Goal: Task Accomplishment & Management: Manage account settings

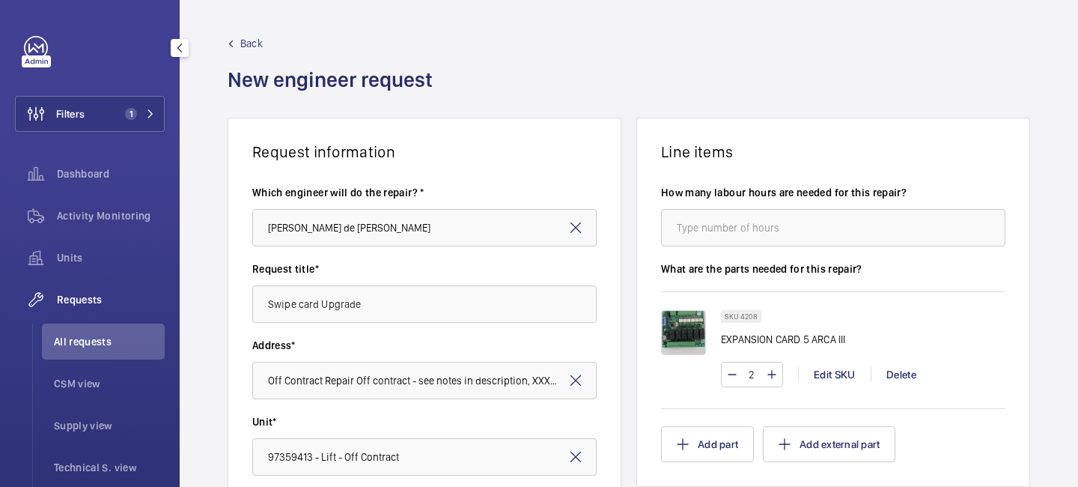
scroll to position [140, 0]
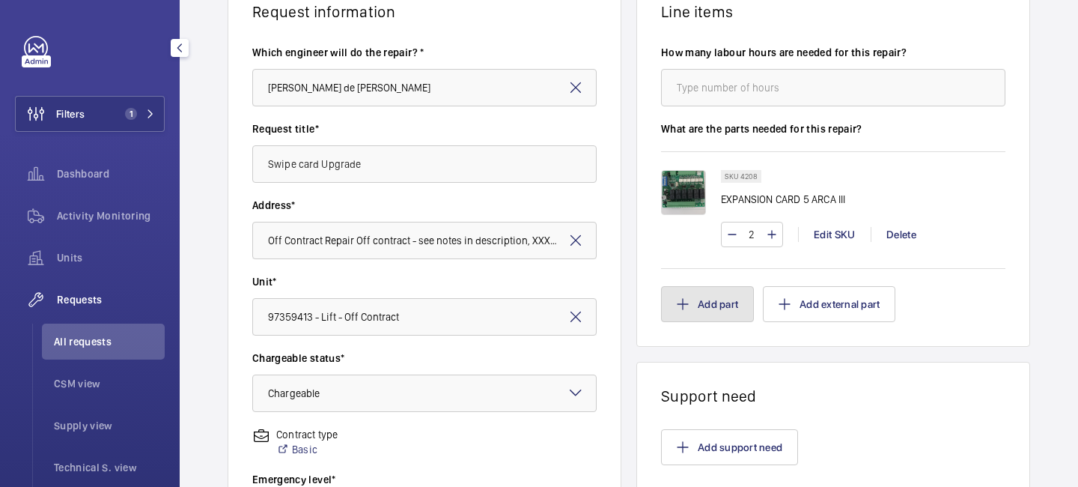
click at [725, 298] on button "Add part" at bounding box center [707, 304] width 93 height 36
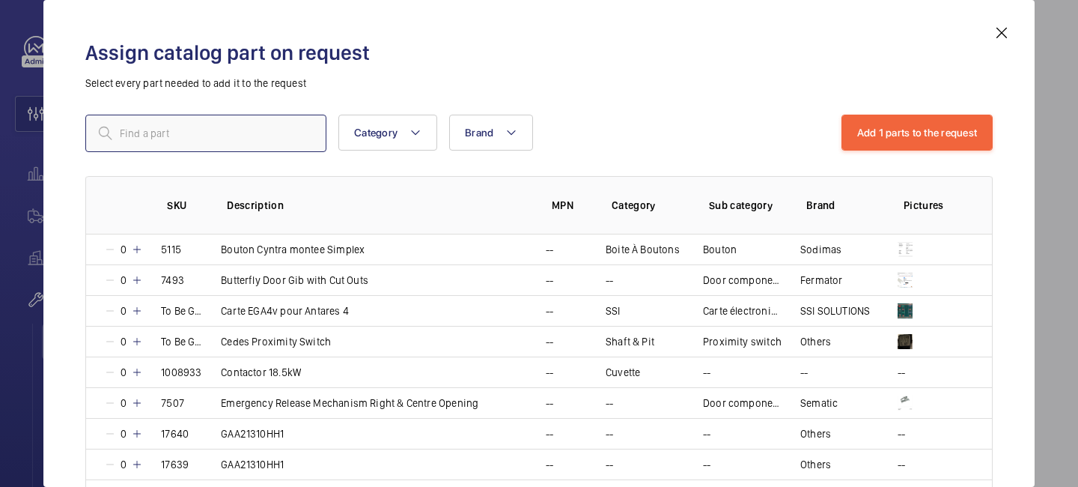
click at [246, 138] on input "text" at bounding box center [205, 133] width 241 height 37
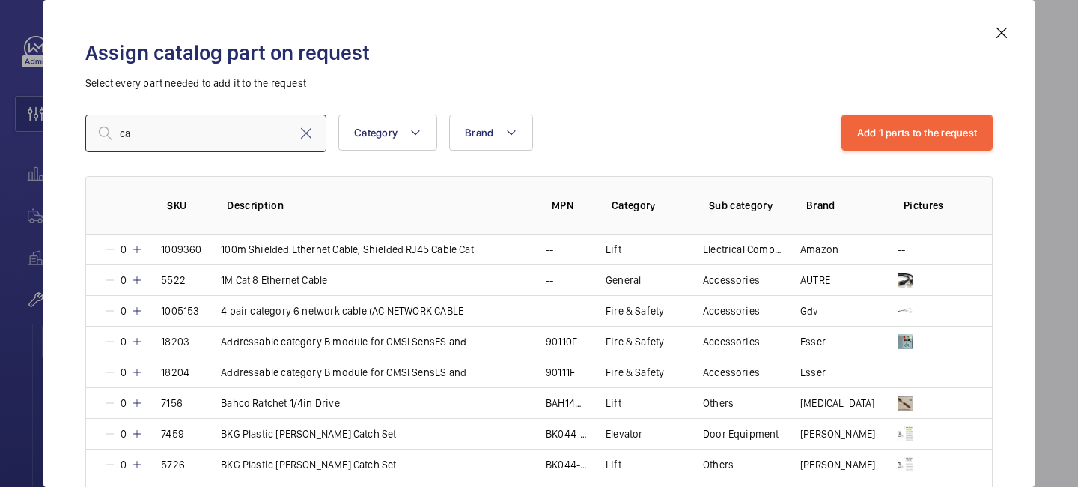
type input "c"
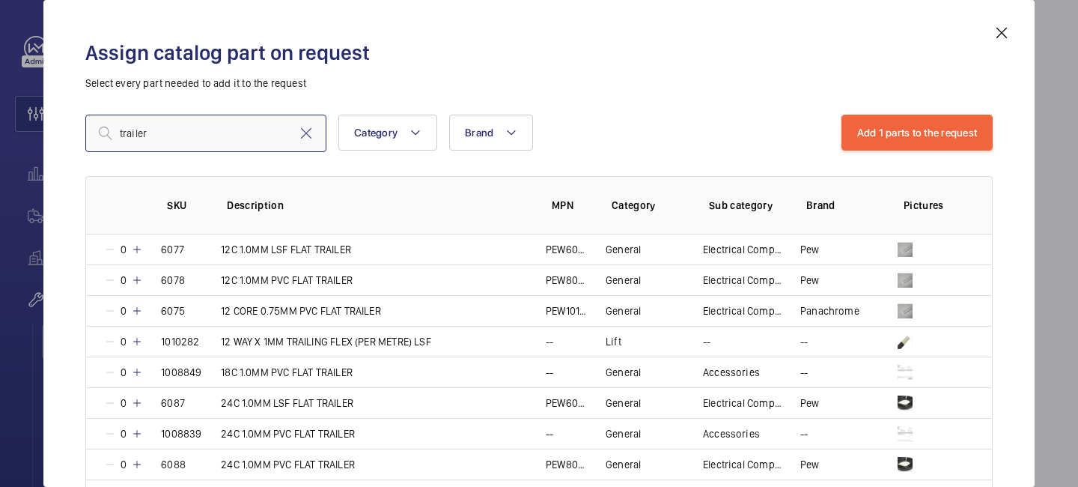
type input "trailer"
click at [996, 38] on mat-icon at bounding box center [1002, 33] width 18 height 18
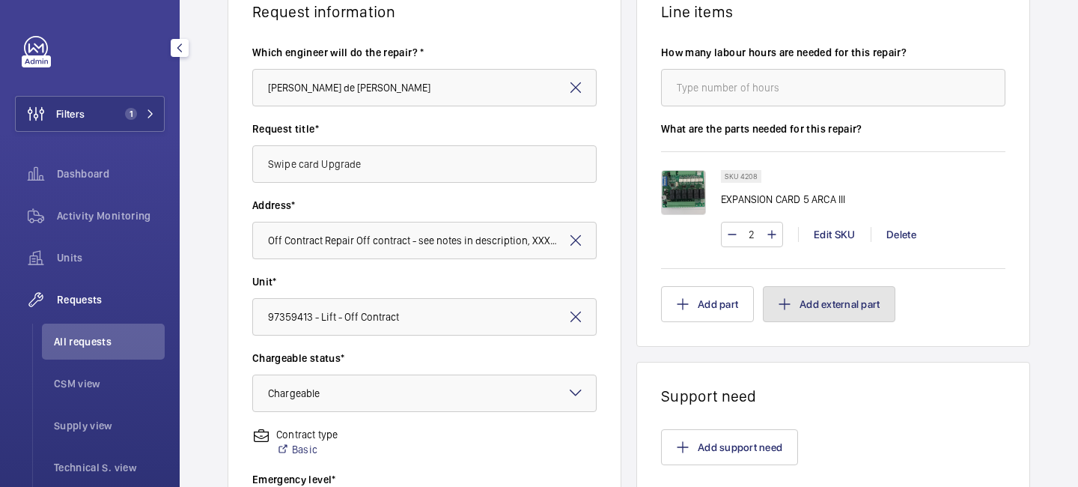
click at [799, 294] on button "Add external part" at bounding box center [829, 304] width 132 height 36
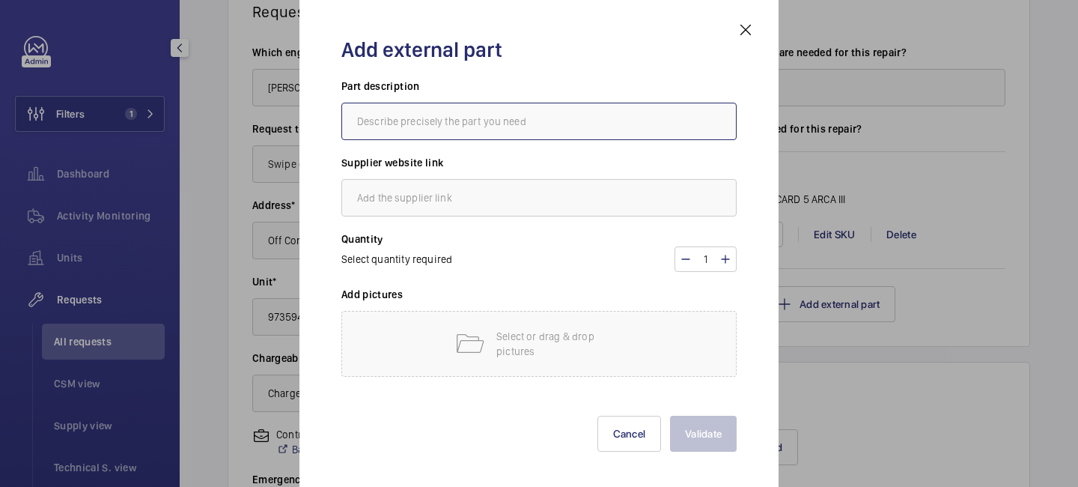
click at [457, 128] on input "text" at bounding box center [538, 121] width 395 height 37
click at [442, 114] on input "text" at bounding box center [538, 121] width 395 height 37
click at [546, 121] on input "text" at bounding box center [538, 121] width 395 height 37
click at [446, 123] on input "text" at bounding box center [538, 121] width 395 height 37
paste input "CAT6E (32 x .13mm) LSF Trailer"
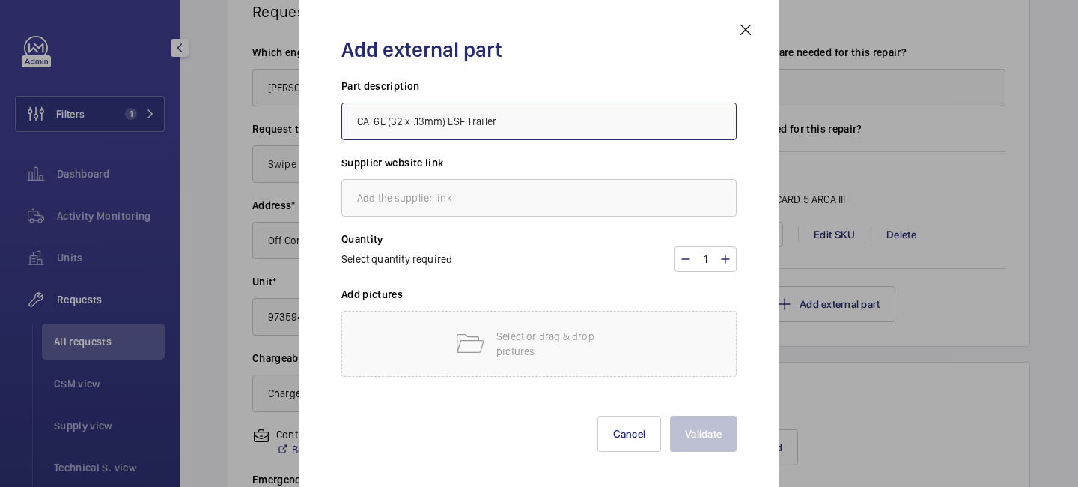
type input "CAT6E (32 x .13mm) LSF Trailer"
click at [411, 204] on input "text" at bounding box center [538, 197] width 395 height 37
type input "PEW"
click at [724, 264] on mat-icon at bounding box center [725, 259] width 12 height 18
type input "2"
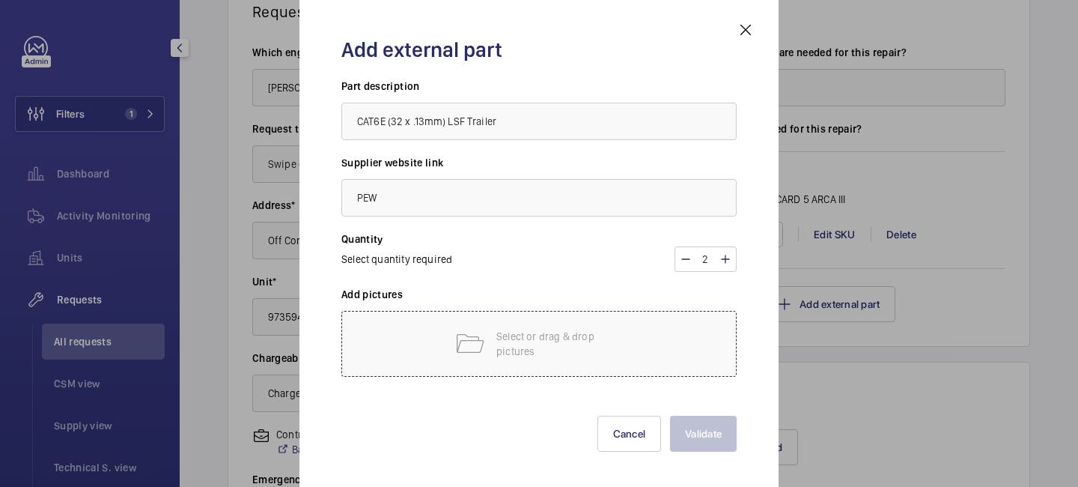
click at [572, 356] on p "Select or drag & drop pictures" at bounding box center [559, 344] width 127 height 30
click at [567, 358] on p "Select or drag & drop pictures" at bounding box center [559, 344] width 127 height 30
click at [567, 352] on p "Select or drag & drop pictures" at bounding box center [559, 344] width 127 height 30
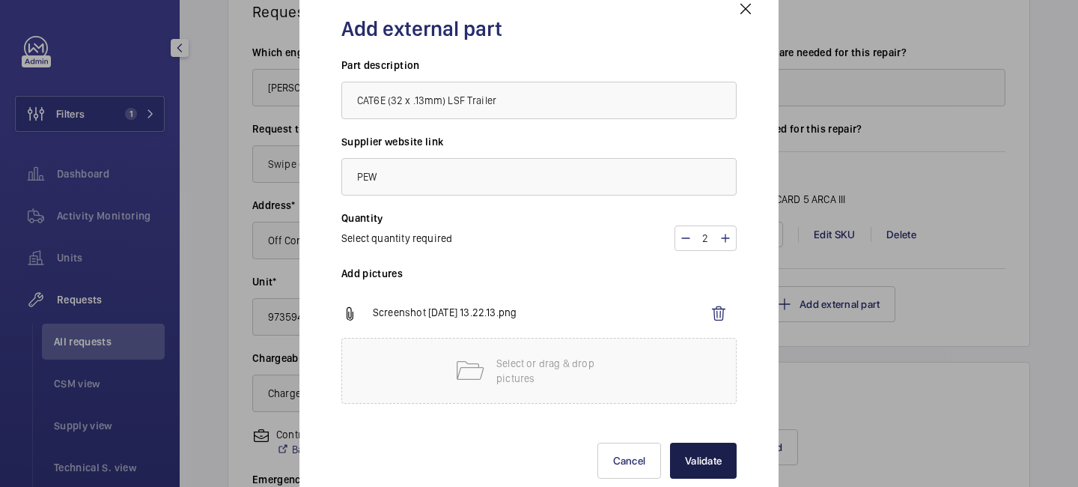
click at [702, 456] on button "Validate" at bounding box center [703, 460] width 67 height 36
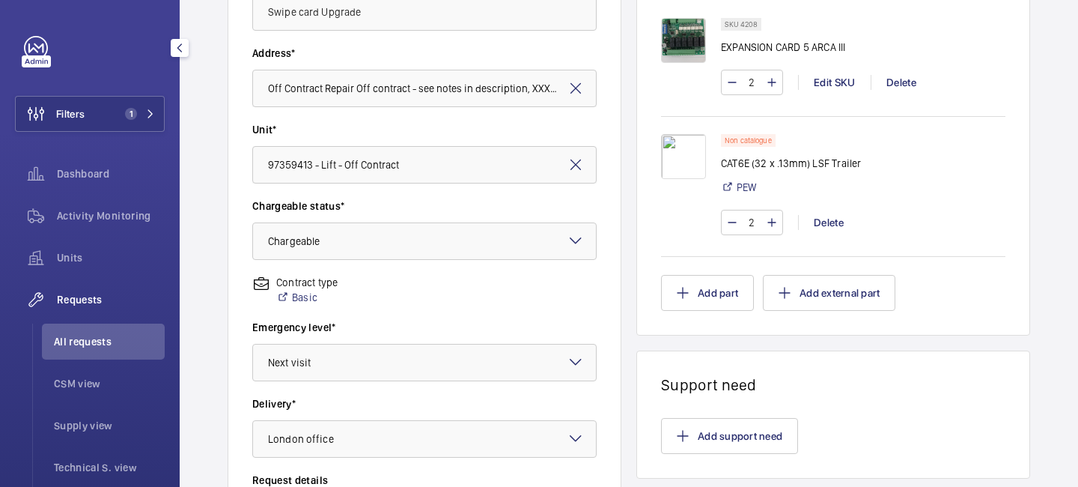
scroll to position [274, 0]
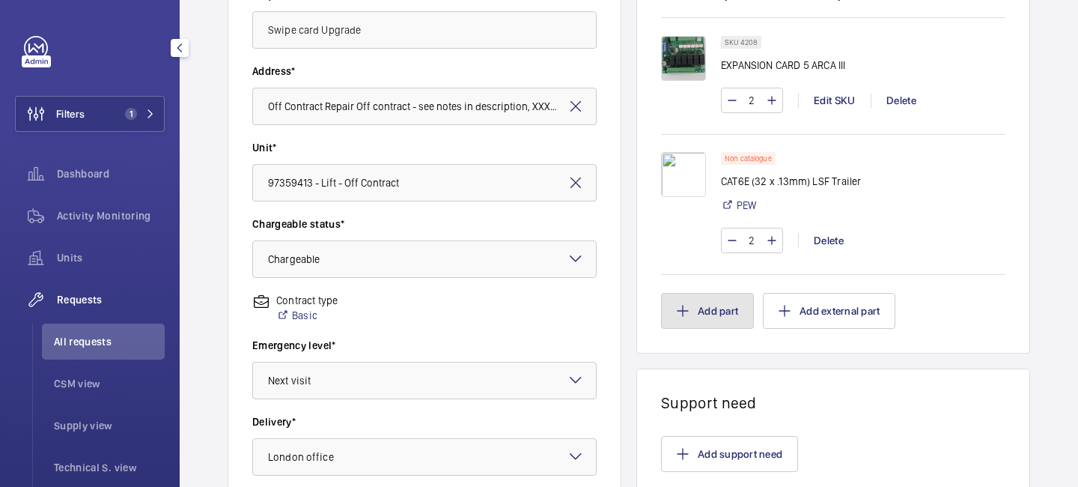
click at [727, 308] on button "Add part" at bounding box center [707, 311] width 93 height 36
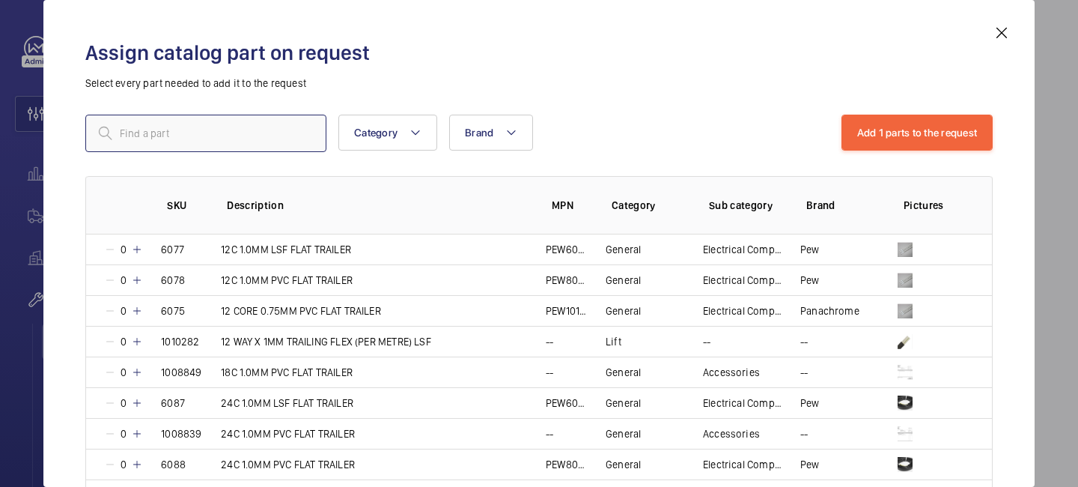
click at [276, 134] on input "text" at bounding box center [205, 133] width 241 height 37
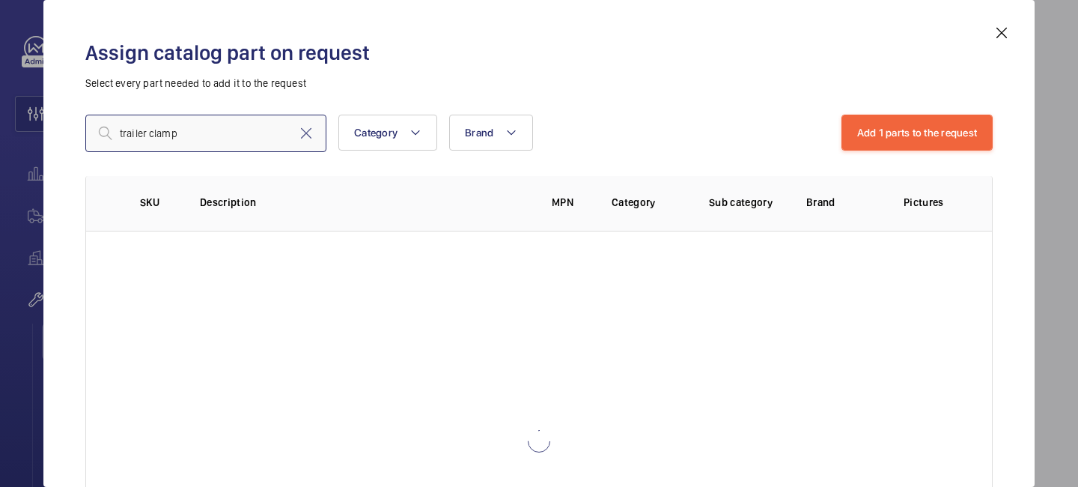
scroll to position [0, 0]
click at [202, 135] on input "trailer clamp" at bounding box center [205, 133] width 241 height 37
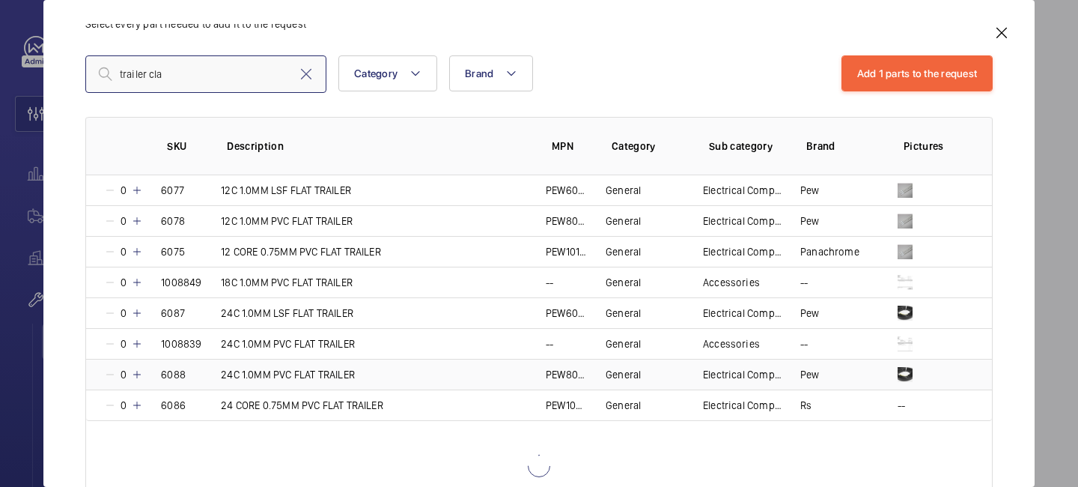
scroll to position [67, 0]
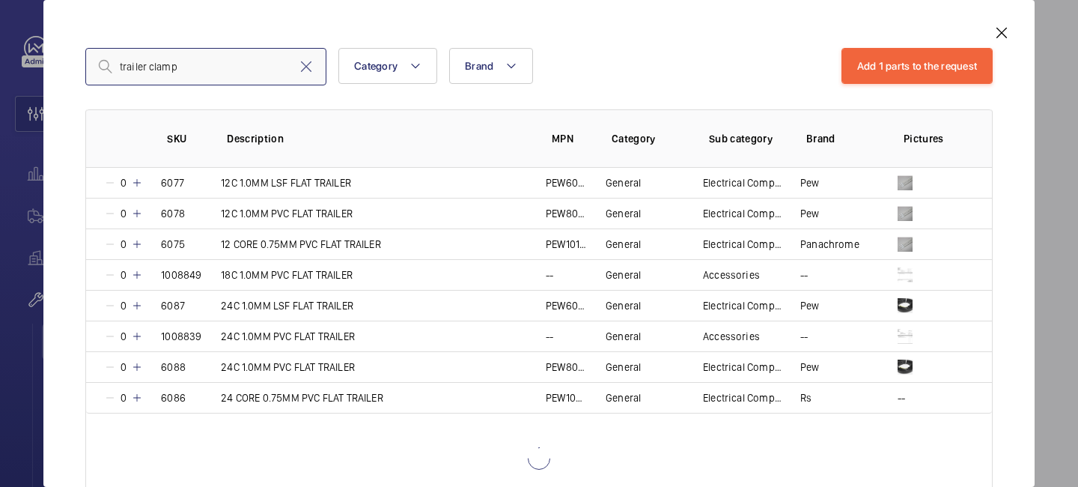
drag, startPoint x: 147, startPoint y: 66, endPoint x: 104, endPoint y: 63, distance: 43.5
click at [107, 64] on div "trailer clamp" at bounding box center [205, 66] width 241 height 37
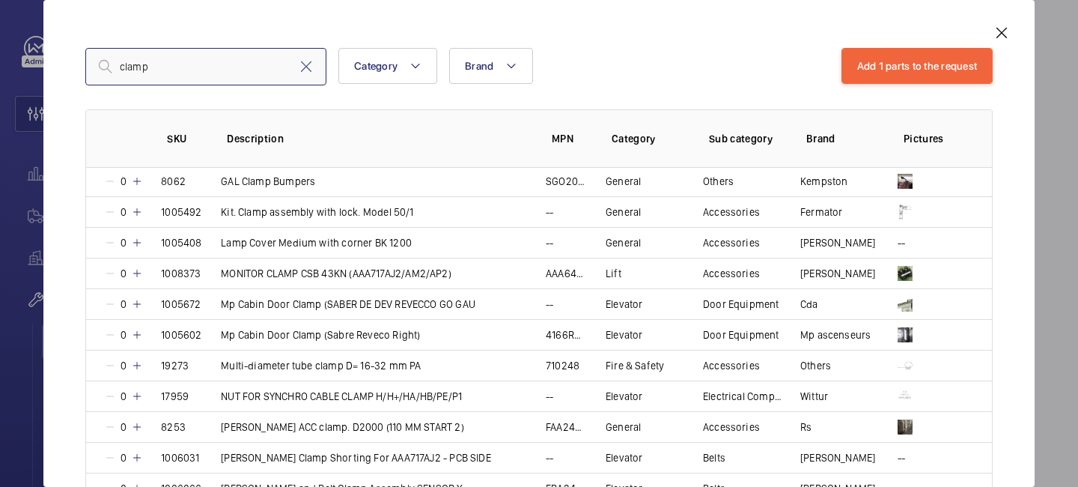
scroll to position [1010, 0]
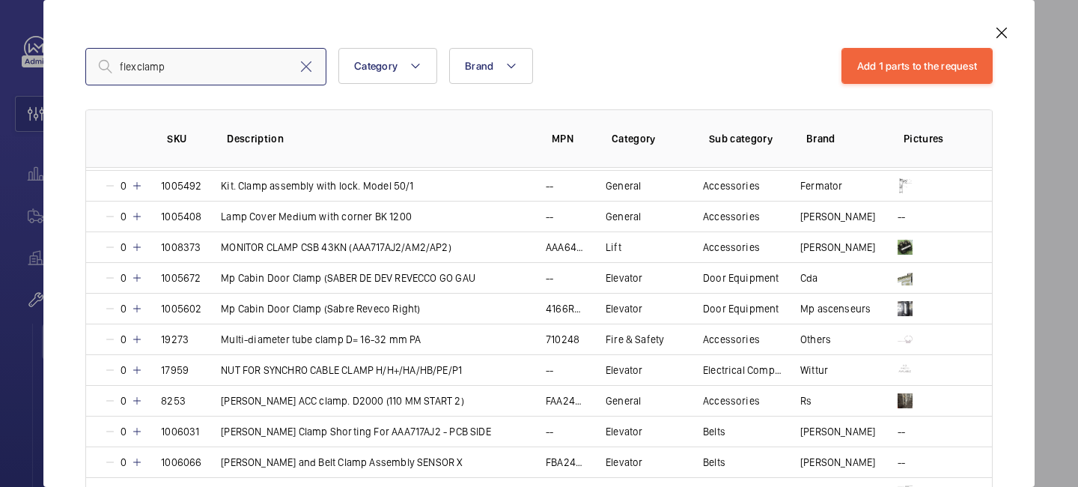
type input "flex clamp"
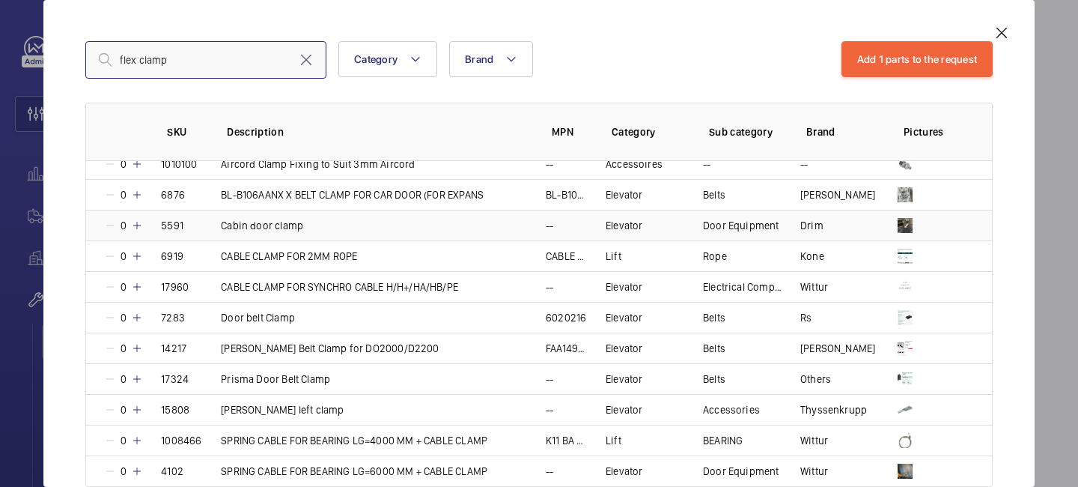
scroll to position [0, 0]
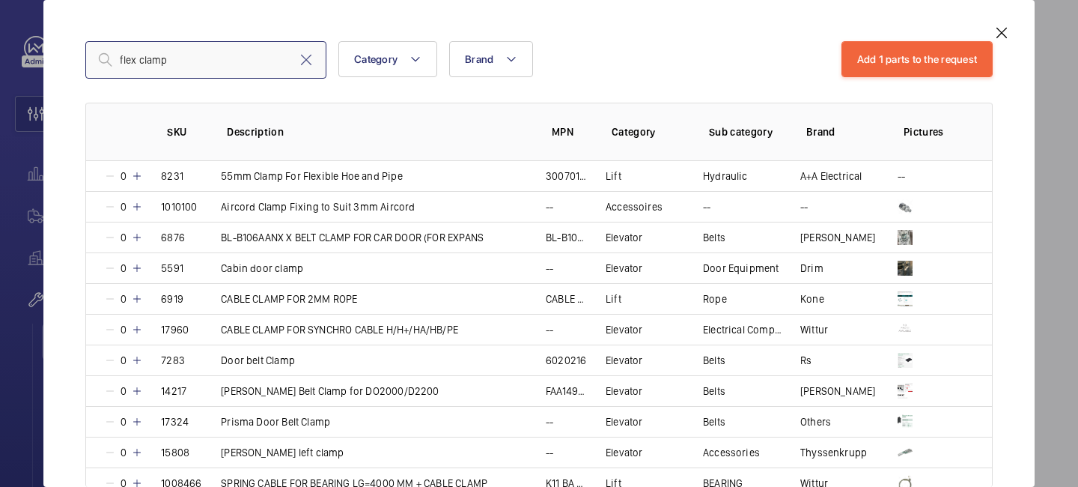
drag, startPoint x: 177, startPoint y: 56, endPoint x: 76, endPoint y: 56, distance: 101.1
click at [82, 58] on div "Assign catalog part on request Select every part needed to add it to the reques…" at bounding box center [538, 255] width 943 height 463
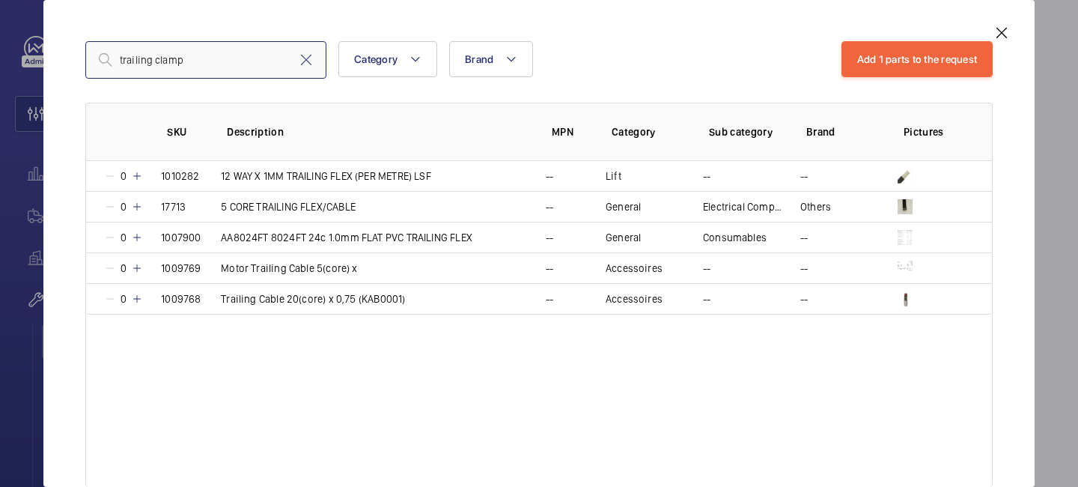
type input "trailing clamp"
click at [1007, 31] on mat-icon at bounding box center [1002, 33] width 18 height 18
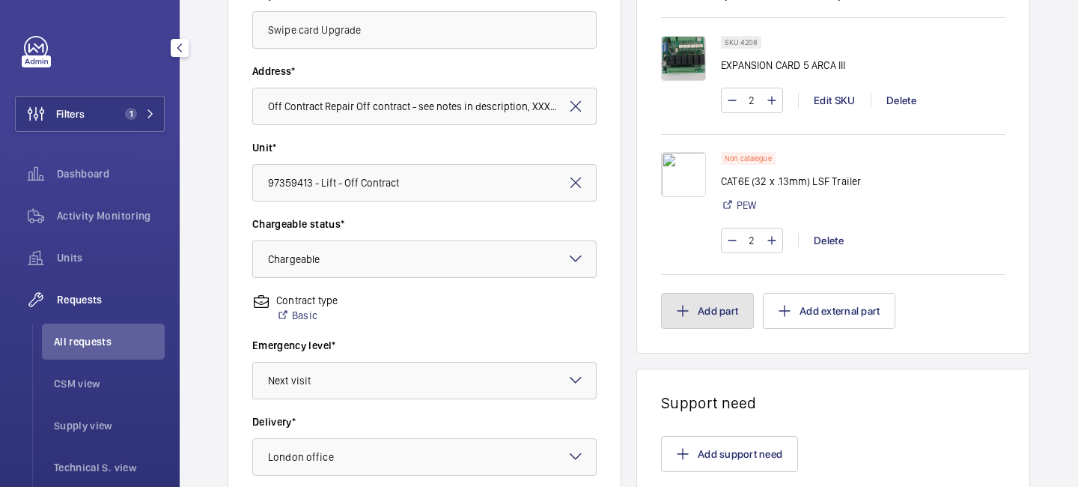
click at [704, 324] on button "Add part" at bounding box center [707, 311] width 93 height 36
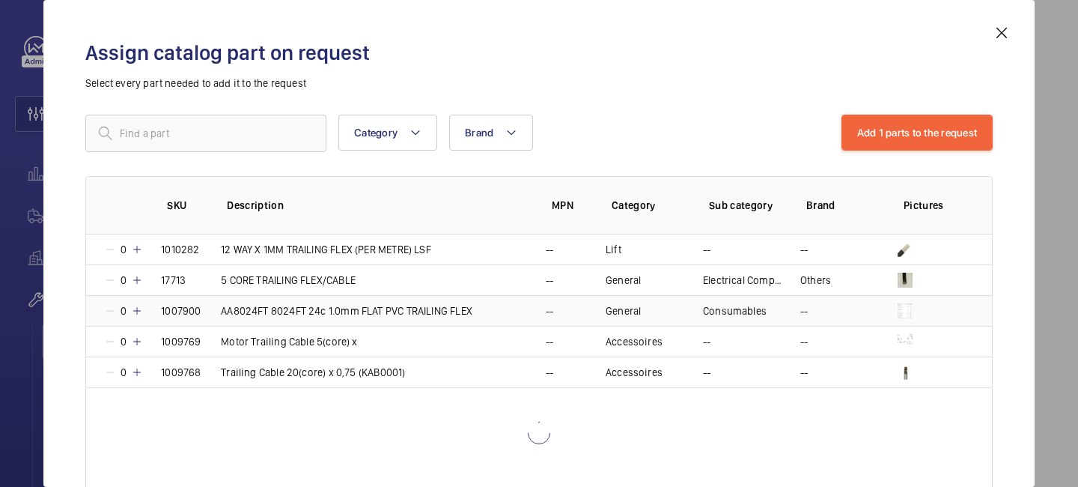
click at [999, 24] on mat-icon at bounding box center [1002, 33] width 18 height 18
click at [1002, 33] on mat-icon at bounding box center [1002, 33] width 18 height 18
click at [855, 295] on td "--" at bounding box center [830, 310] width 97 height 31
click at [838, 308] on td "--" at bounding box center [830, 310] width 97 height 31
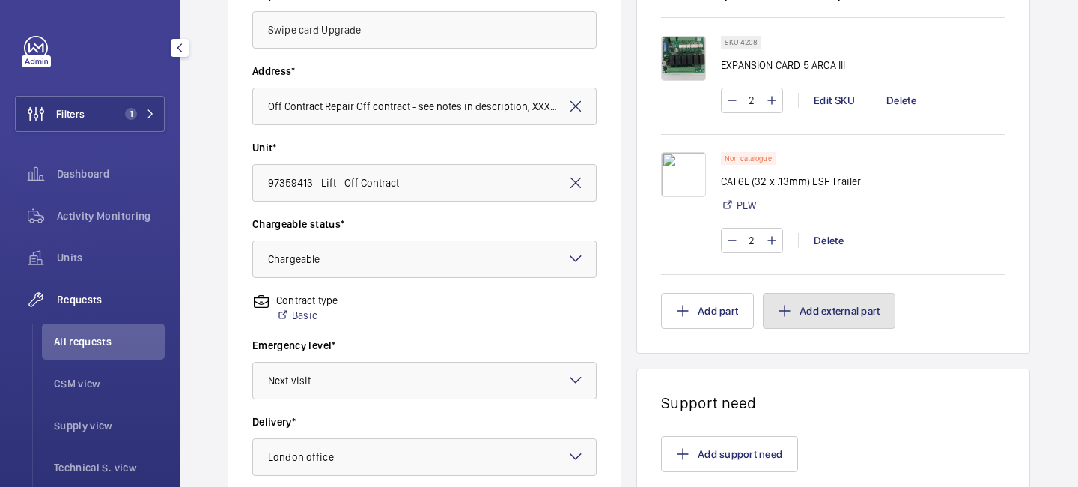
click at [820, 312] on button "Add external part" at bounding box center [829, 311] width 132 height 36
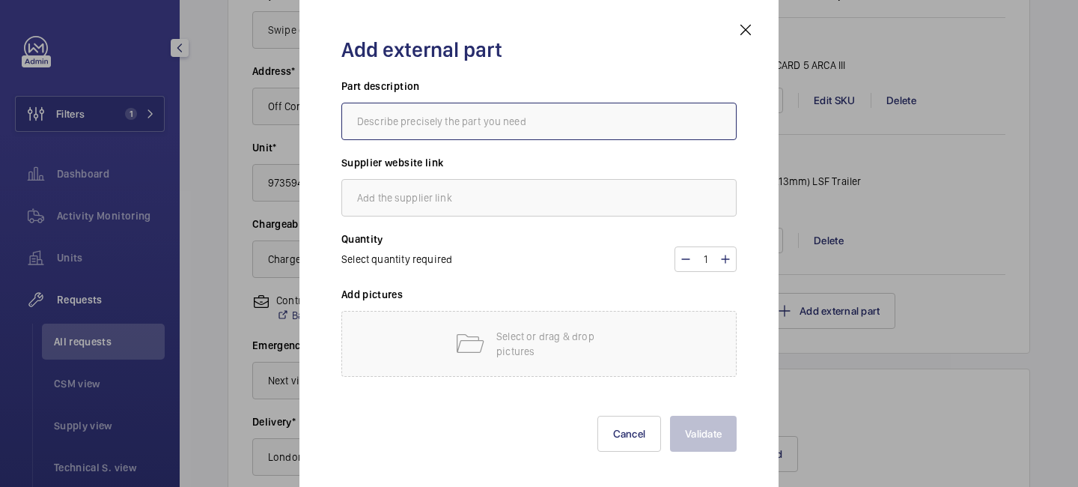
click at [543, 116] on input "text" at bounding box center [538, 121] width 395 height 37
type input "Tailing Flex Clamp"
click at [500, 196] on input "text" at bounding box center [538, 197] width 395 height 37
type input "PEW"
click at [722, 257] on mat-icon at bounding box center [725, 259] width 12 height 18
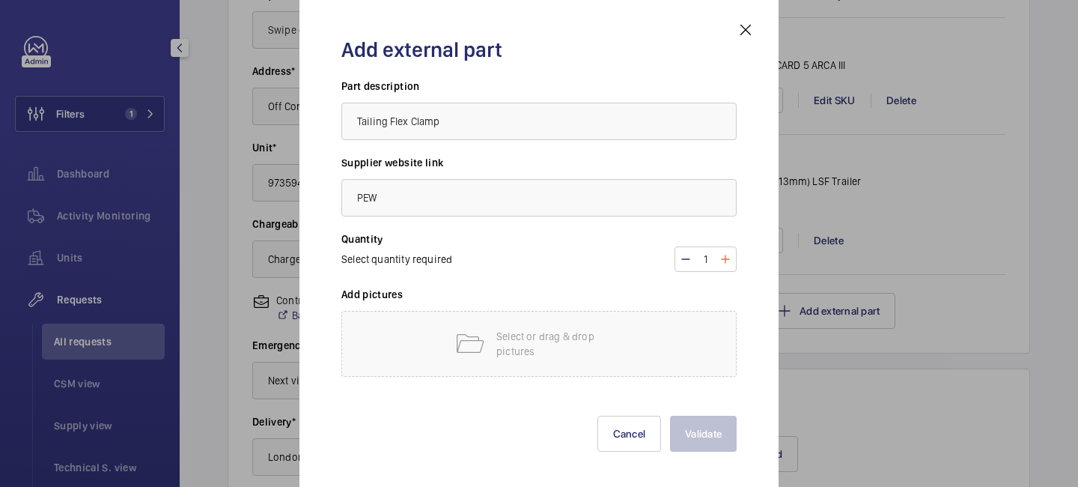
type input "2"
click at [571, 337] on p "Select or drag & drop pictures" at bounding box center [559, 344] width 127 height 30
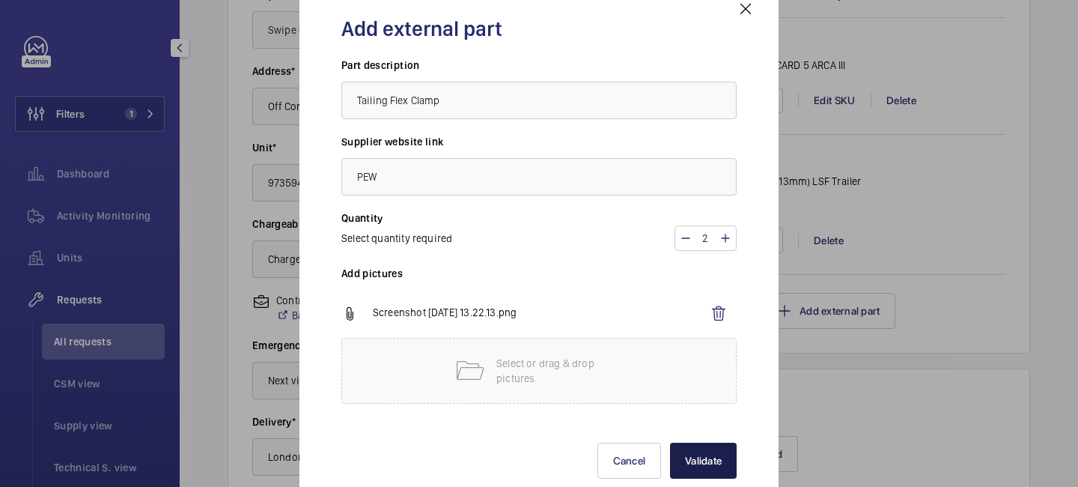
click at [692, 460] on button "Validate" at bounding box center [703, 460] width 67 height 36
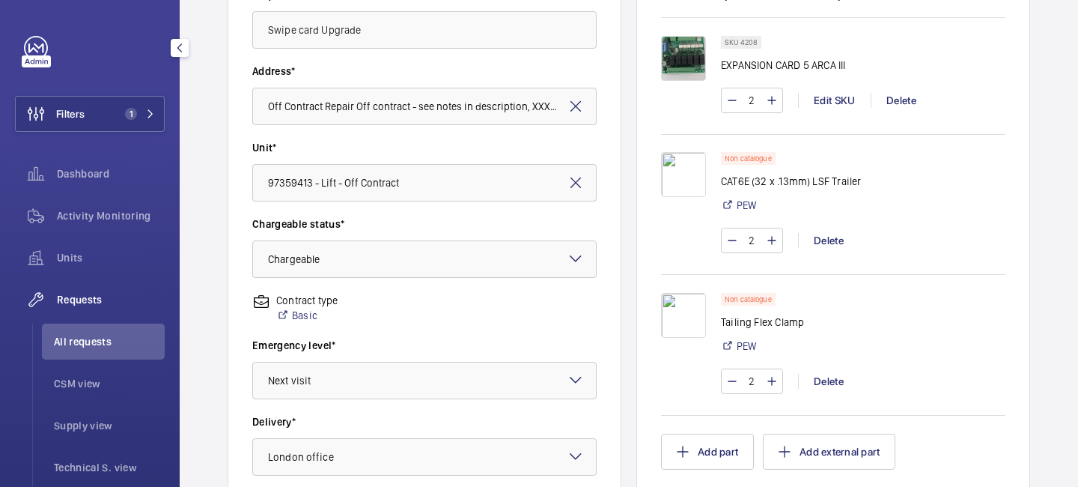
scroll to position [674, 0]
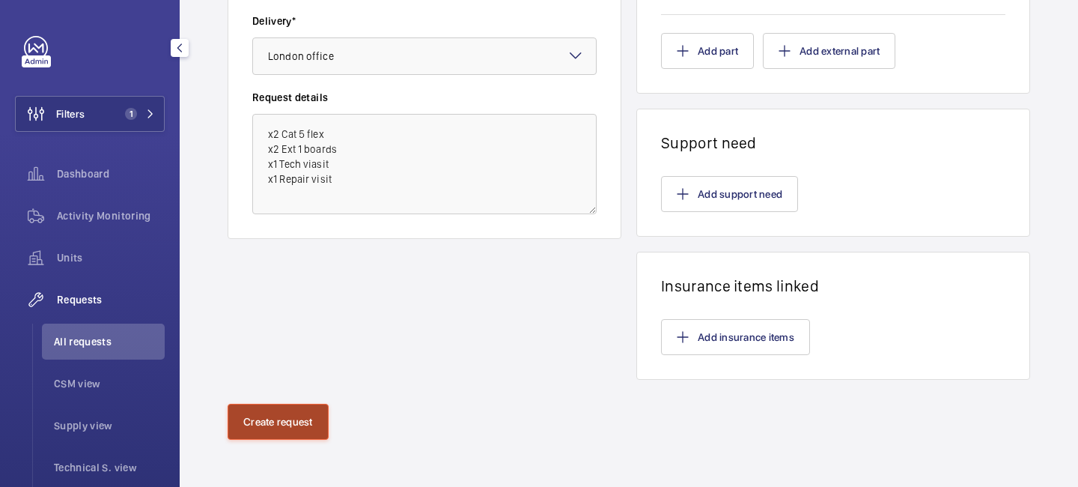
click at [301, 421] on button "Create request" at bounding box center [278, 421] width 101 height 36
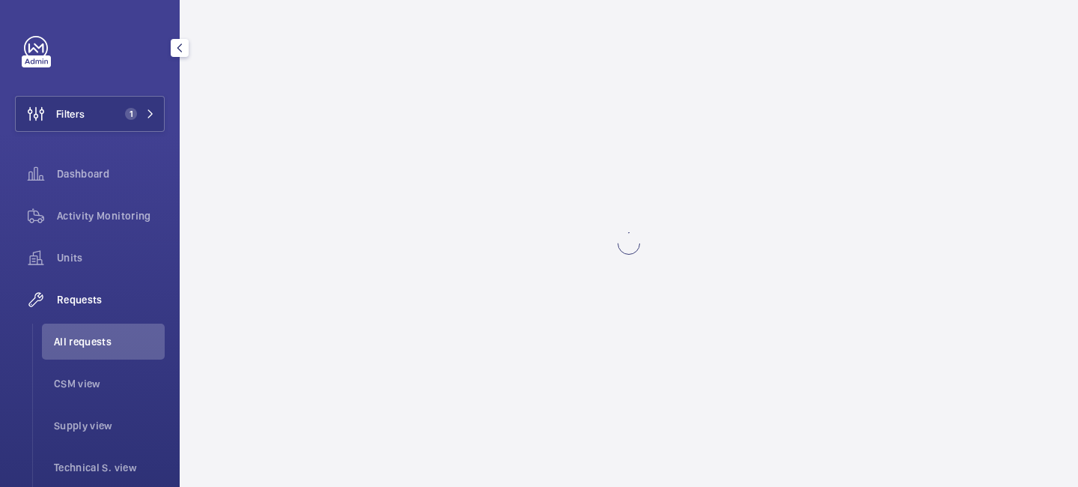
scroll to position [0, 0]
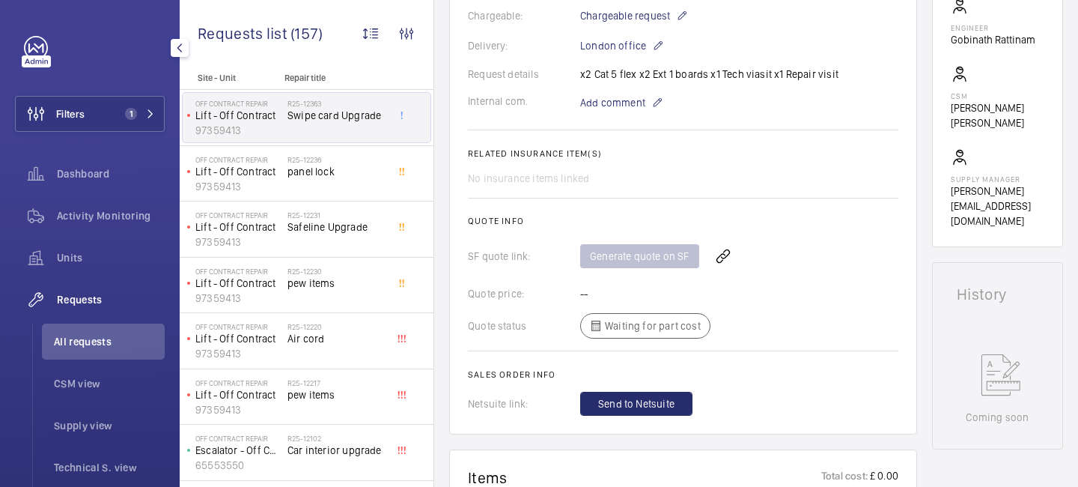
scroll to position [1246, 0]
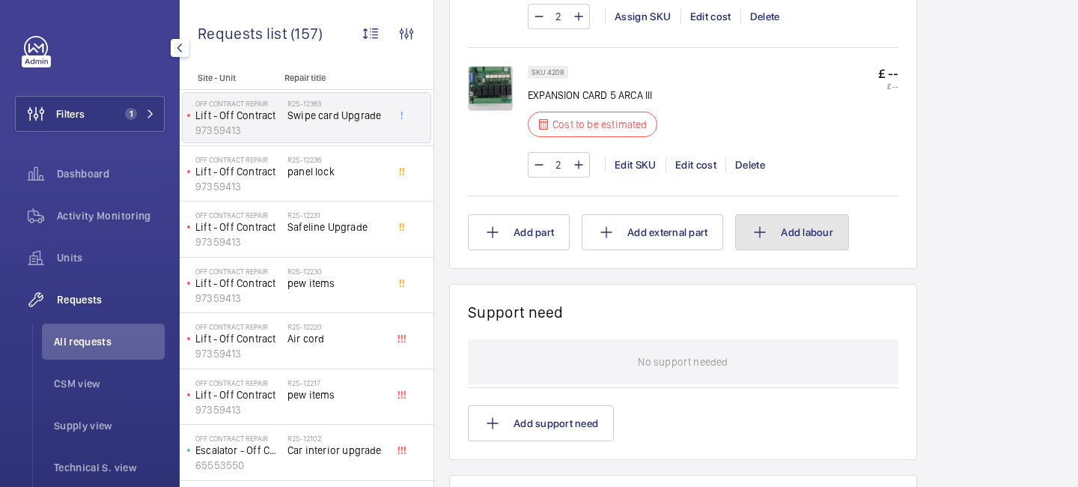
click at [781, 235] on button "Add labour" at bounding box center [792, 232] width 114 height 36
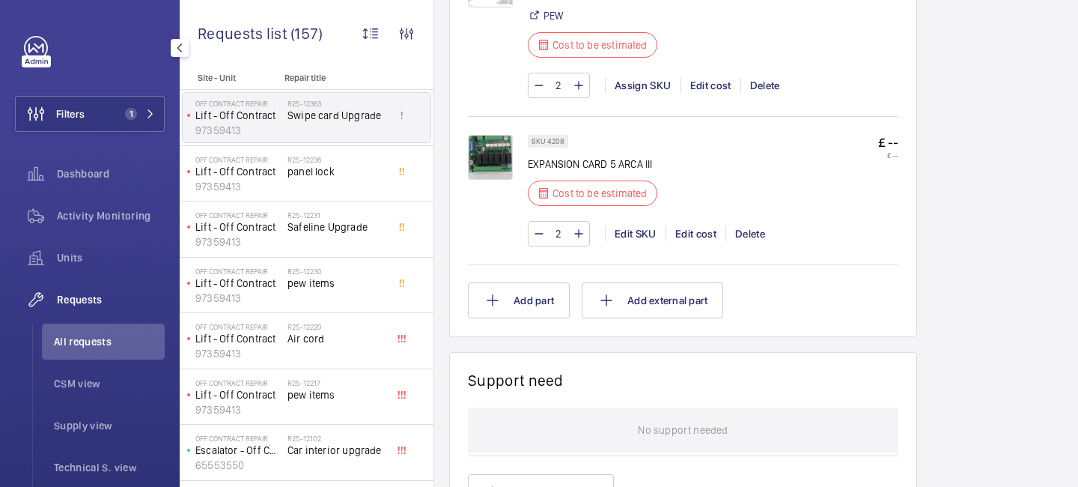
scroll to position [813, 0]
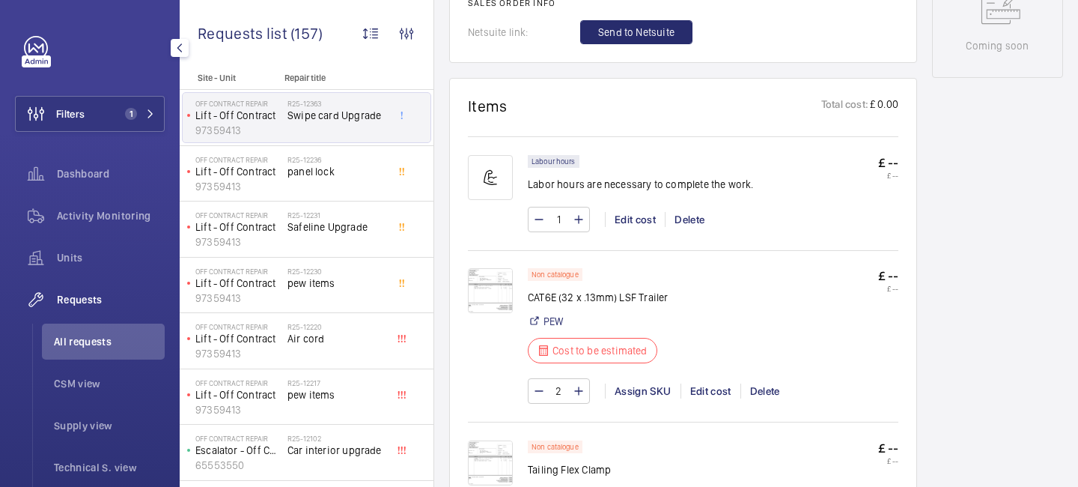
click at [696, 222] on div "Delete" at bounding box center [689, 219] width 49 height 15
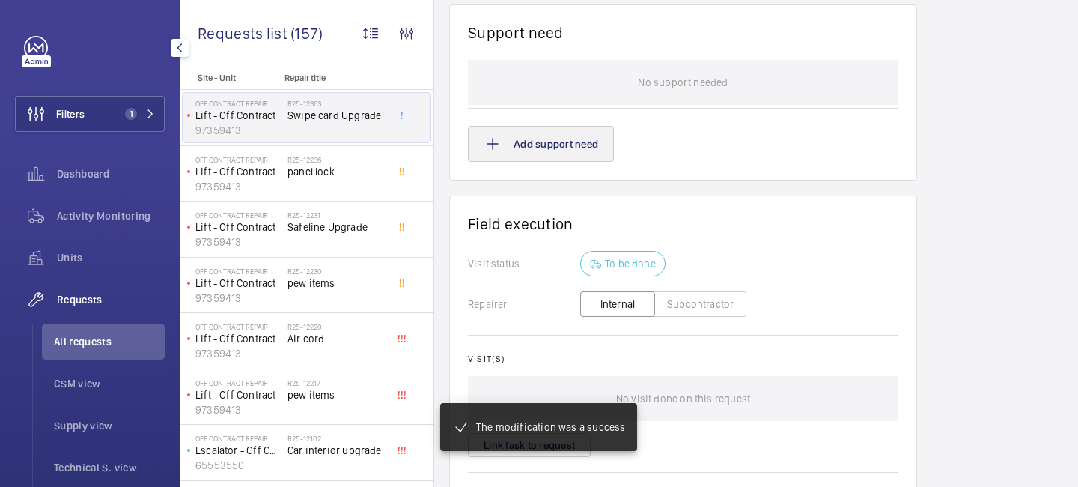
scroll to position [1540, 0]
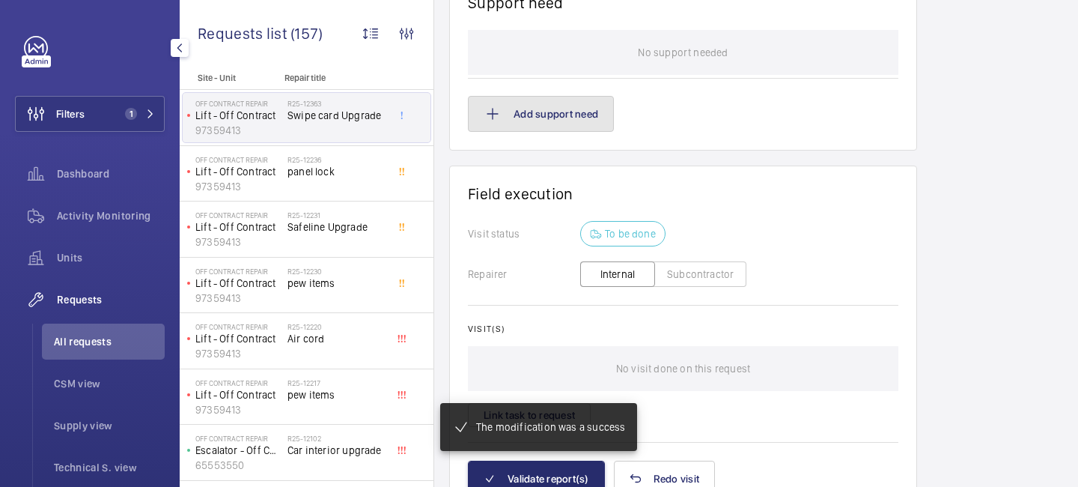
click at [555, 129] on button "Add support need" at bounding box center [541, 114] width 146 height 36
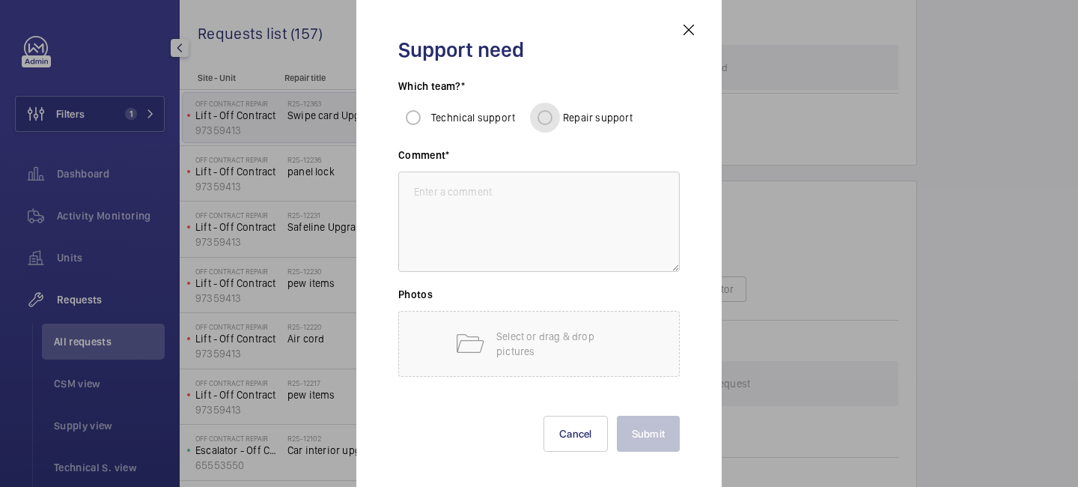
click at [547, 114] on input "Repair support" at bounding box center [545, 118] width 30 height 30
radio input "true"
click at [506, 174] on textarea at bounding box center [538, 221] width 281 height 100
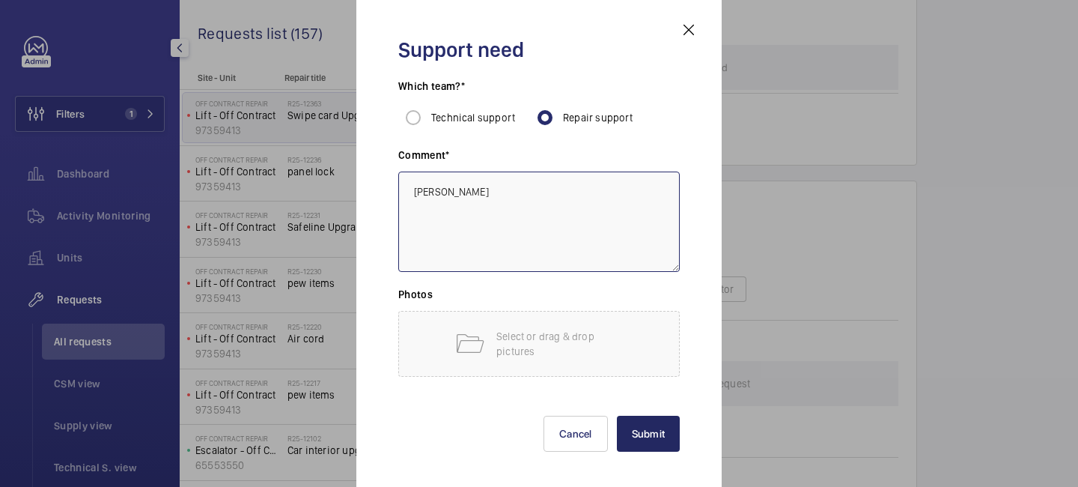
type textarea "[PERSON_NAME]"
click at [662, 440] on button "Submit" at bounding box center [649, 433] width 64 height 36
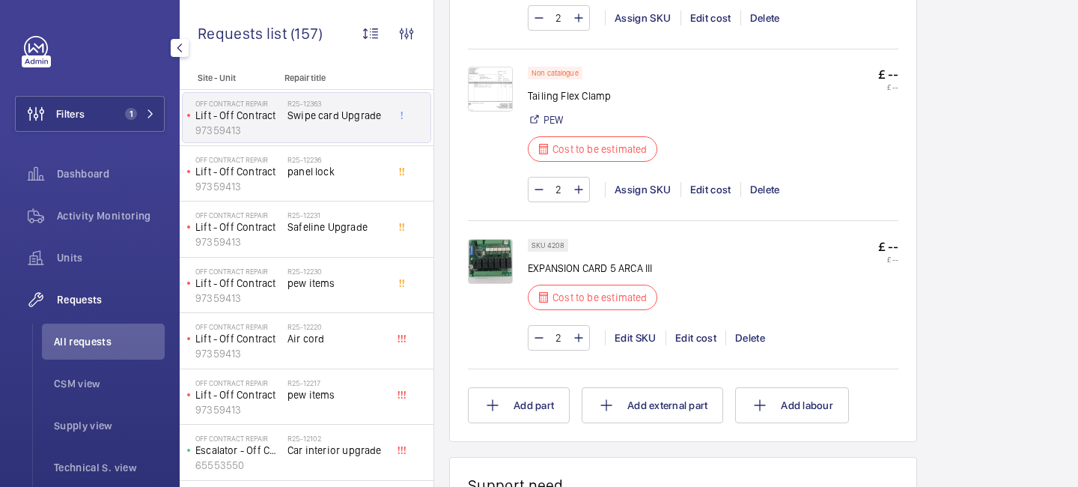
scroll to position [859, 0]
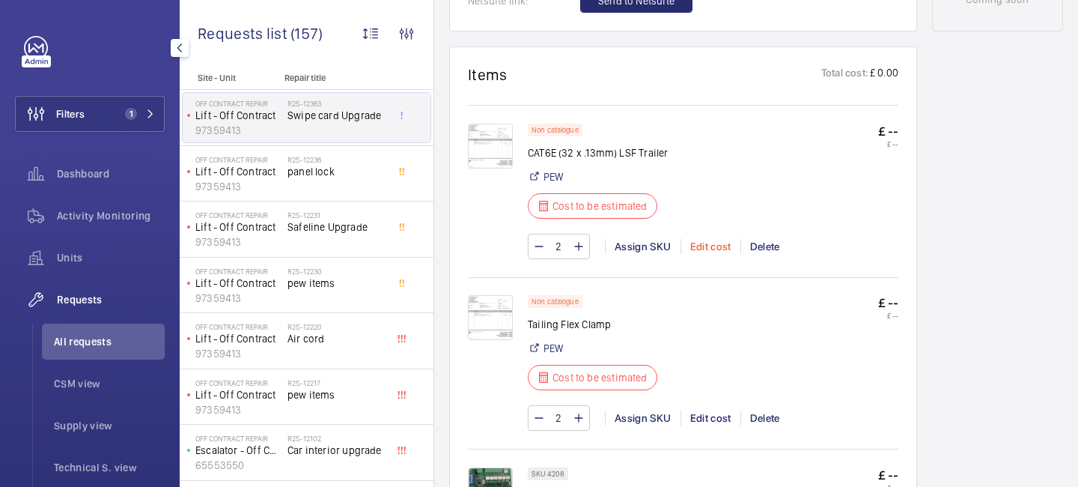
click at [714, 252] on div "Edit cost" at bounding box center [710, 246] width 60 height 15
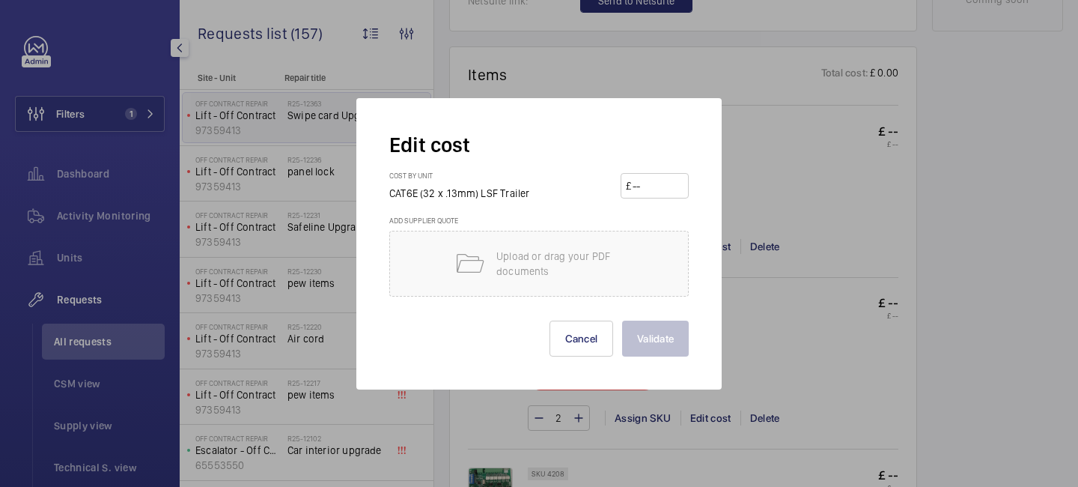
click at [654, 188] on input "number" at bounding box center [657, 186] width 52 height 24
click at [645, 180] on input "number" at bounding box center [657, 186] width 52 height 24
type input "653"
click at [656, 343] on button "Validate" at bounding box center [655, 338] width 67 height 36
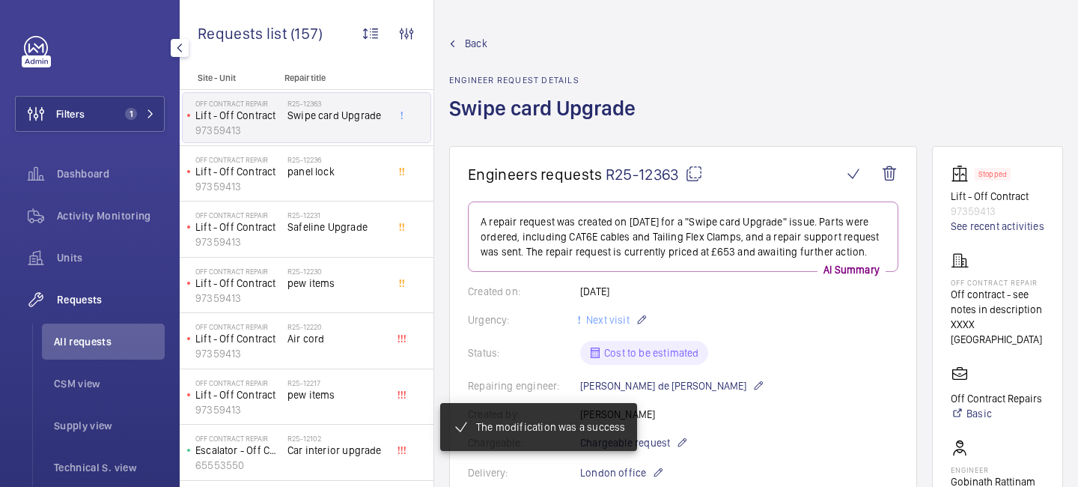
scroll to position [904, 0]
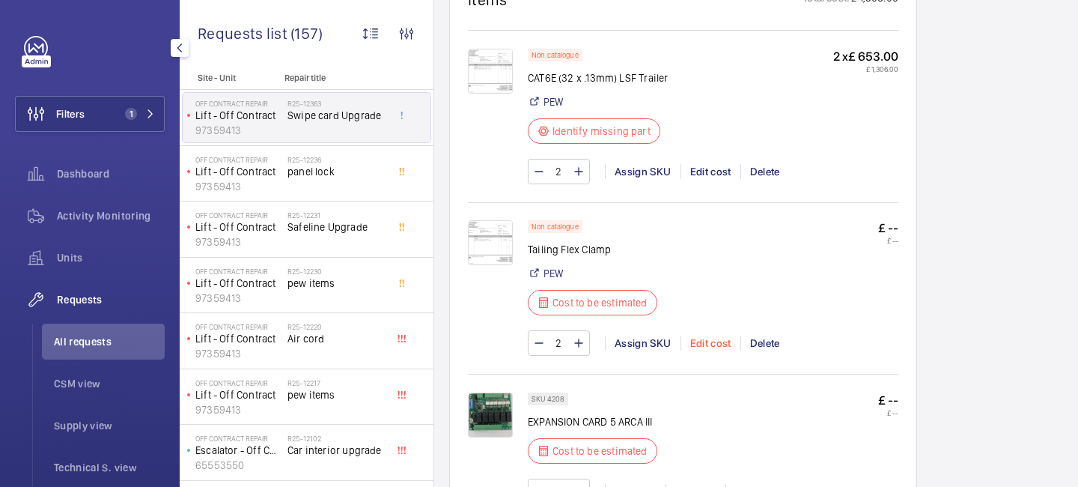
click at [701, 350] on div "Edit cost" at bounding box center [710, 342] width 60 height 15
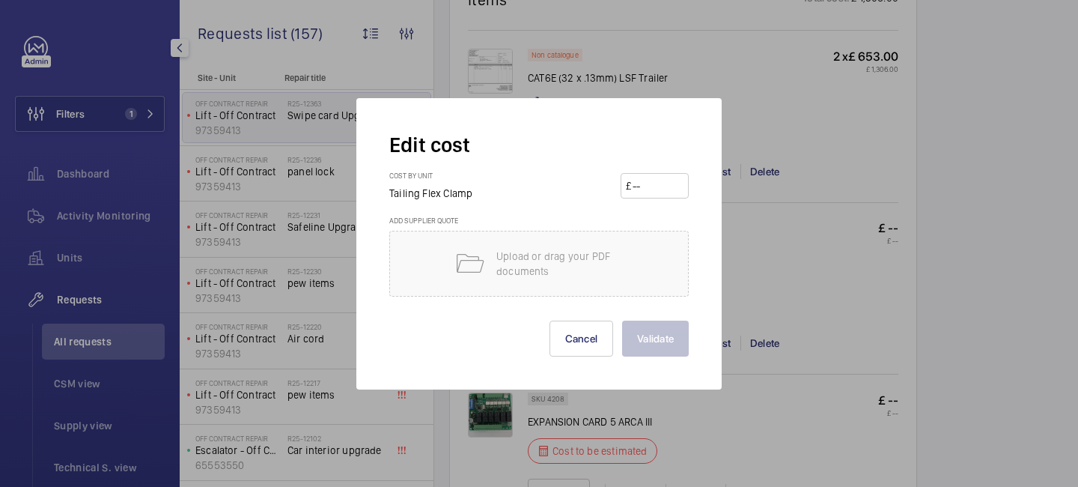
click at [662, 177] on input "number" at bounding box center [657, 186] width 52 height 24
type input "10"
click at [650, 338] on button "Validate" at bounding box center [655, 338] width 67 height 36
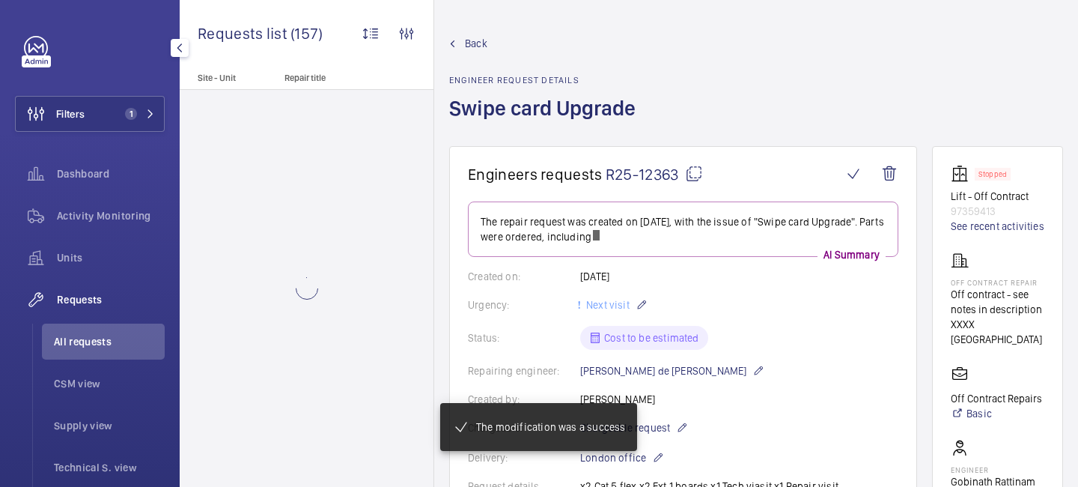
scroll to position [949, 0]
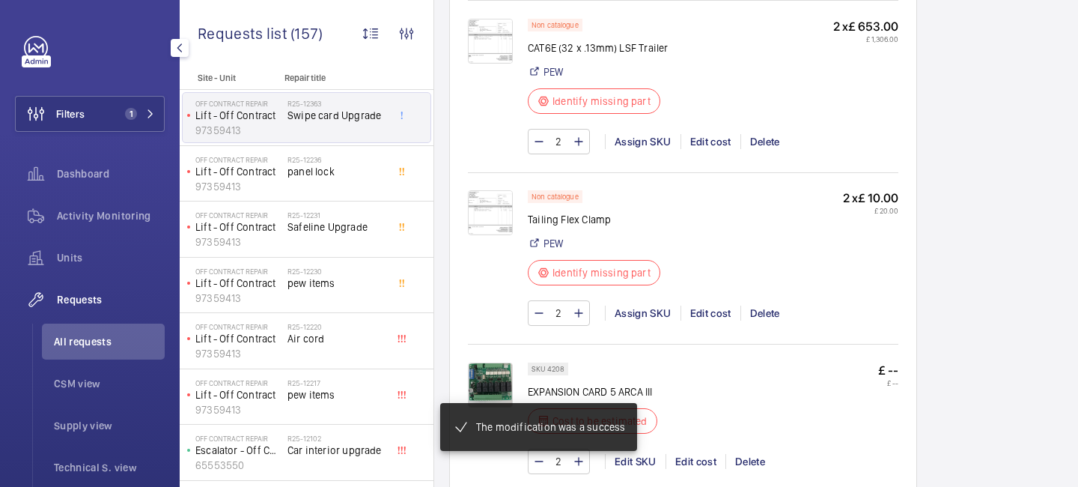
click at [699, 407] on div "SKU 4208 EXPANSION CARD 5 ARCA III Cost to be estimated £ -- £ --" at bounding box center [713, 402] width 371 height 80
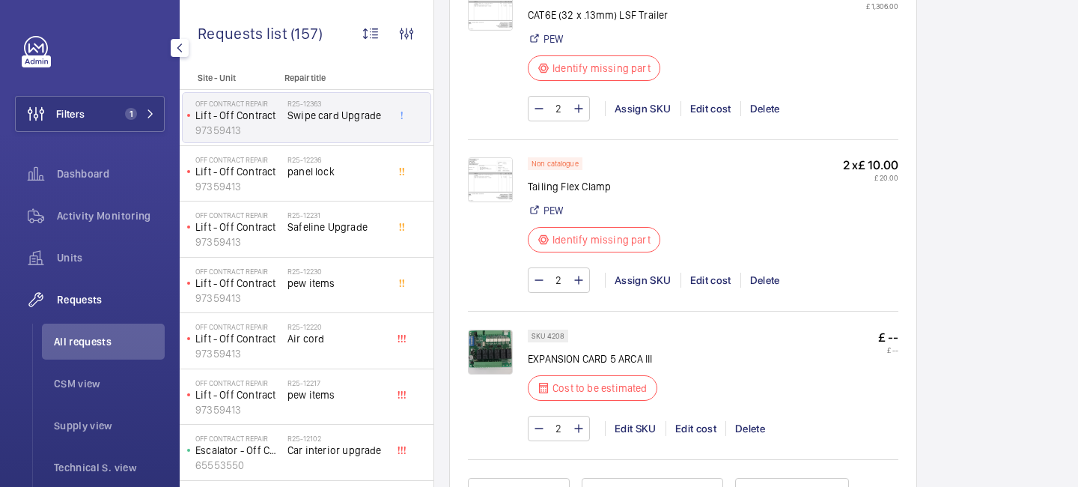
scroll to position [1026, 0]
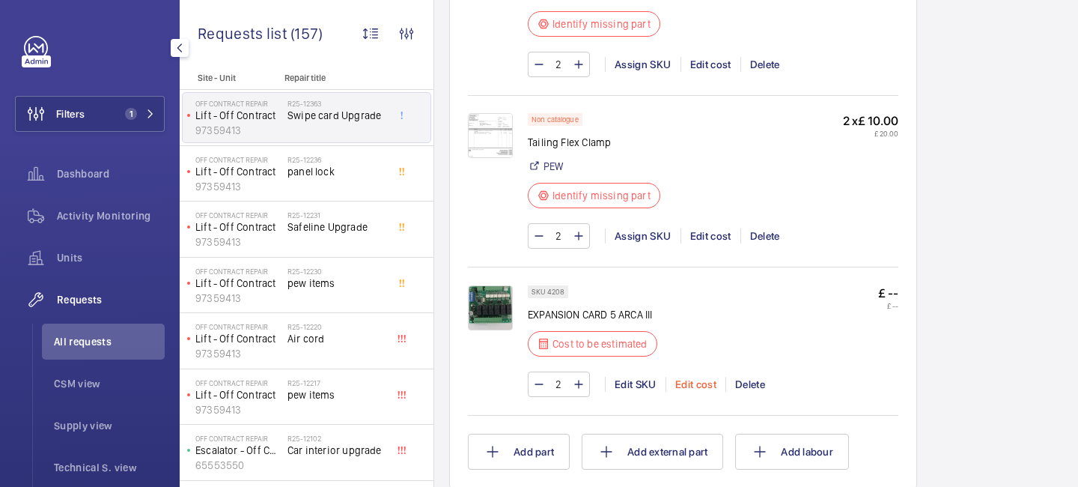
click at [689, 387] on div "Edit cost" at bounding box center [695, 384] width 60 height 15
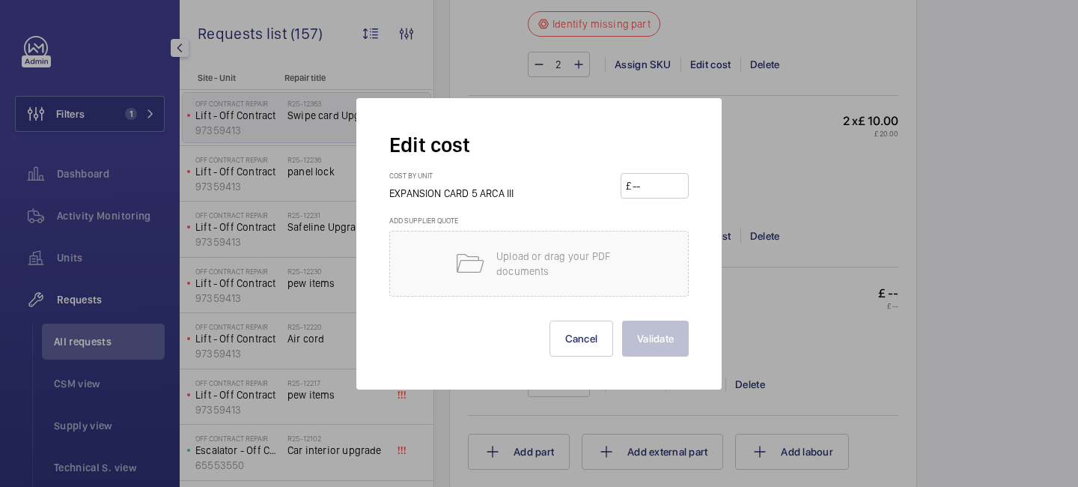
click at [657, 183] on input "number" at bounding box center [657, 186] width 52 height 24
type input "1"
type input "211"
click at [647, 340] on button "Validate" at bounding box center [655, 338] width 67 height 36
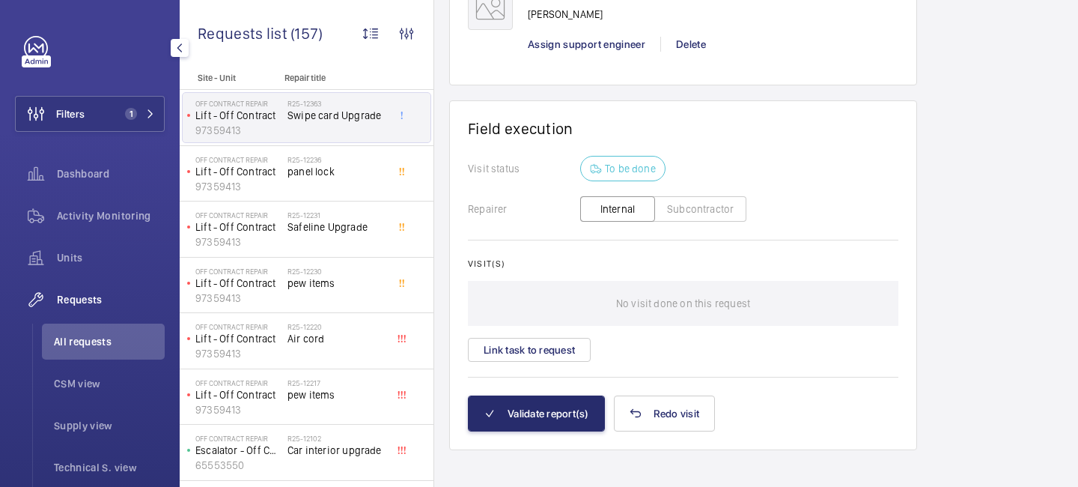
scroll to position [607, 0]
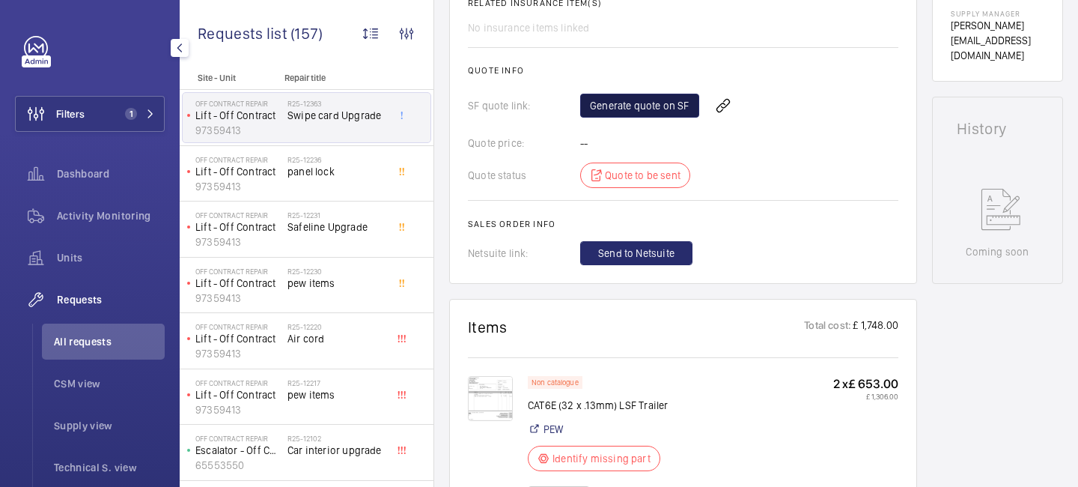
click at [636, 108] on link "Generate quote on SF" at bounding box center [639, 106] width 119 height 24
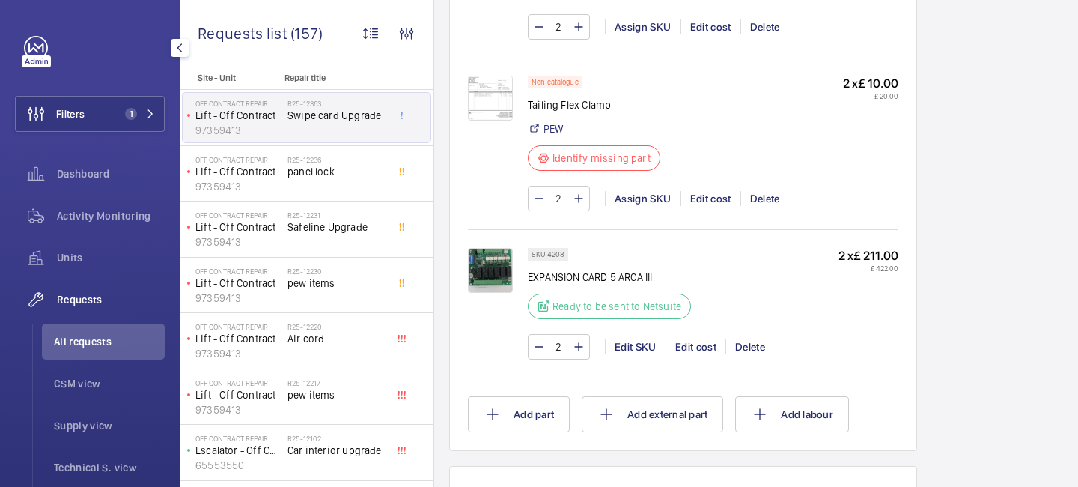
scroll to position [1040, 0]
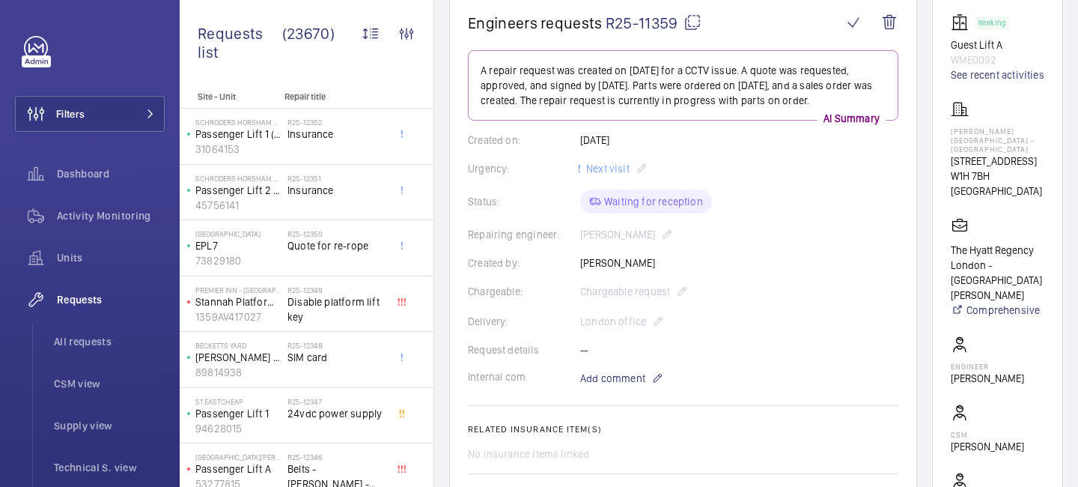
scroll to position [113, 0]
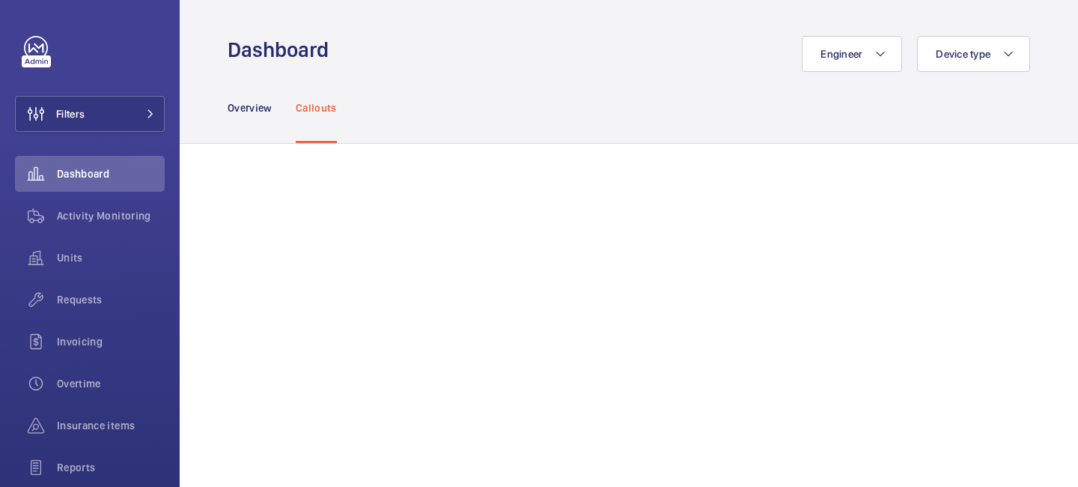
scroll to position [237, 0]
